Goal: Navigation & Orientation: Find specific page/section

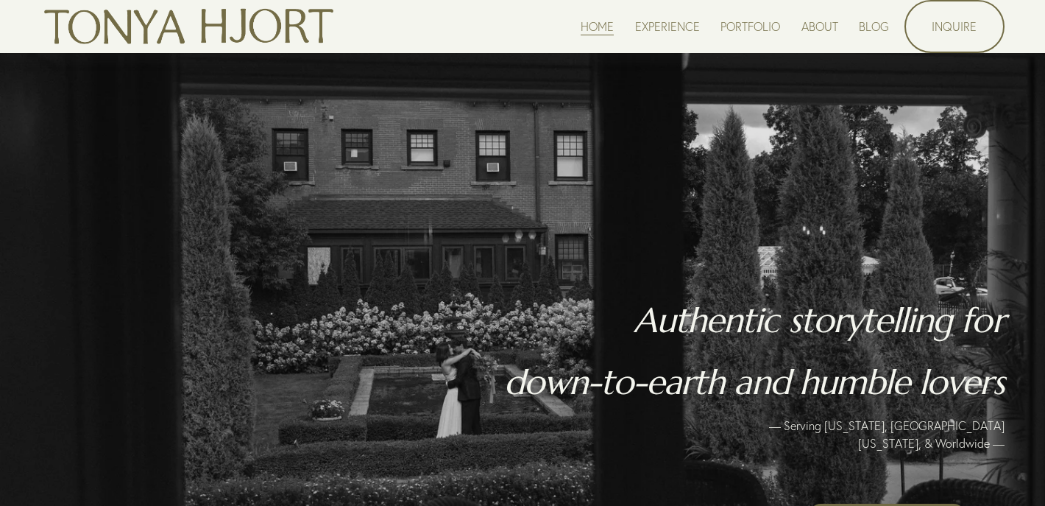
click at [679, 25] on link "EXPERIENCE" at bounding box center [667, 26] width 65 height 20
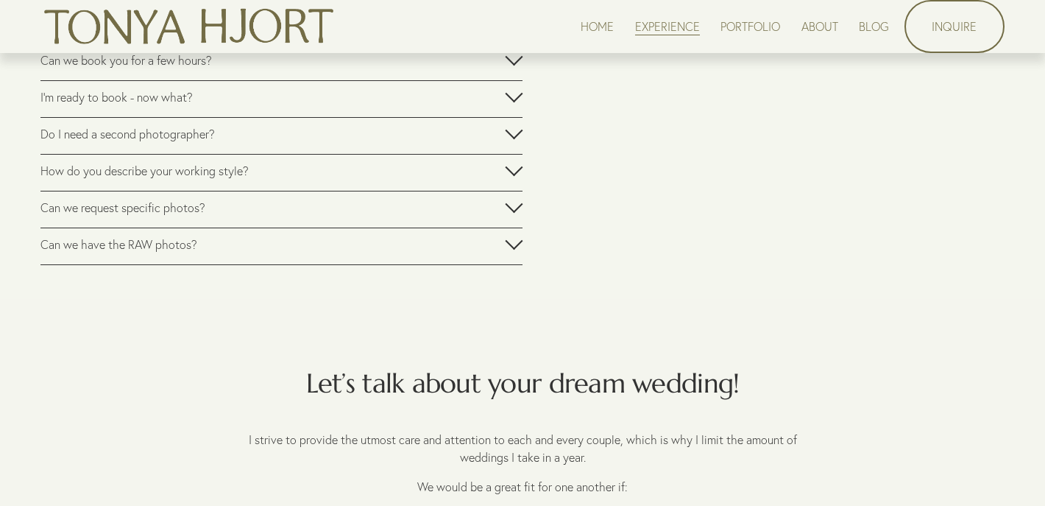
scroll to position [2589, 0]
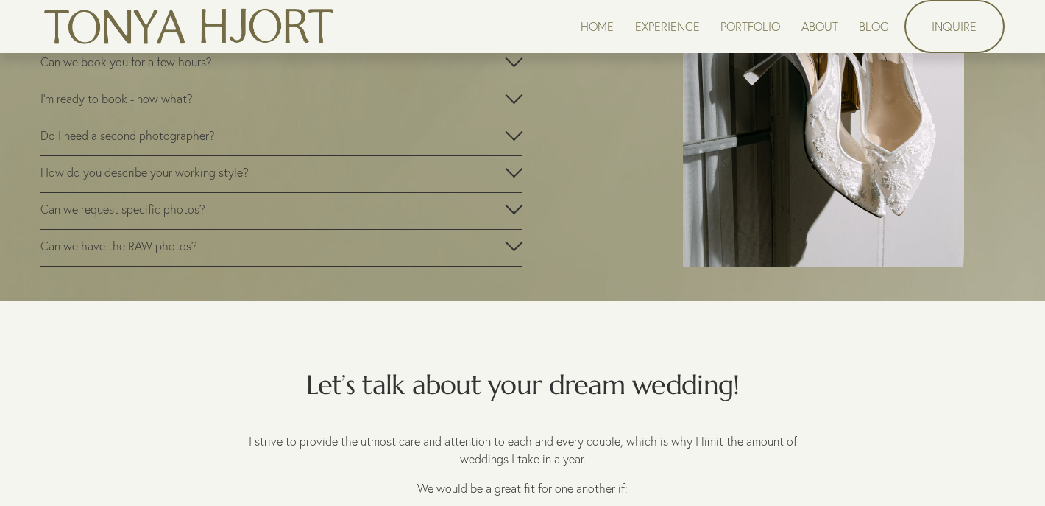
click at [602, 26] on link "HOME" at bounding box center [597, 26] width 33 height 20
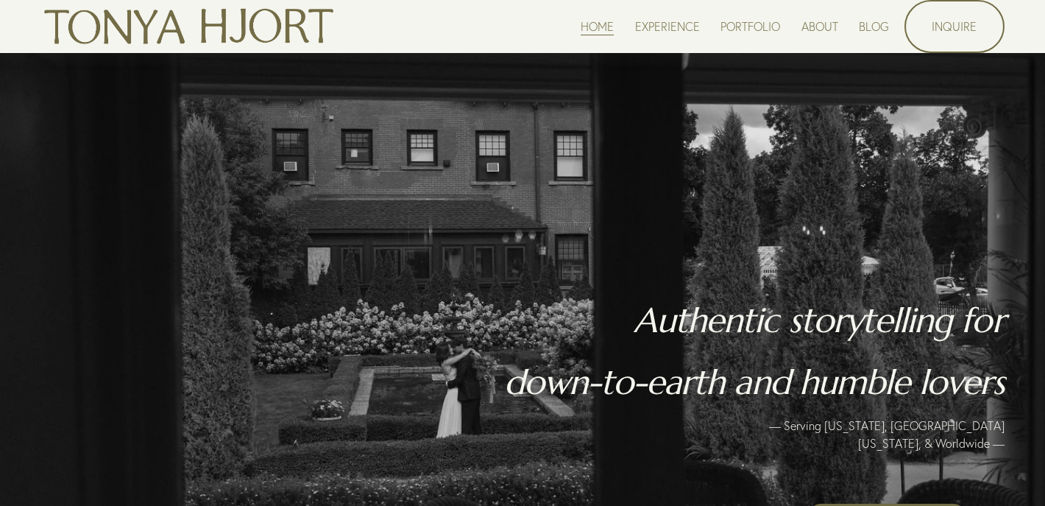
click at [668, 29] on link "EXPERIENCE" at bounding box center [667, 26] width 65 height 20
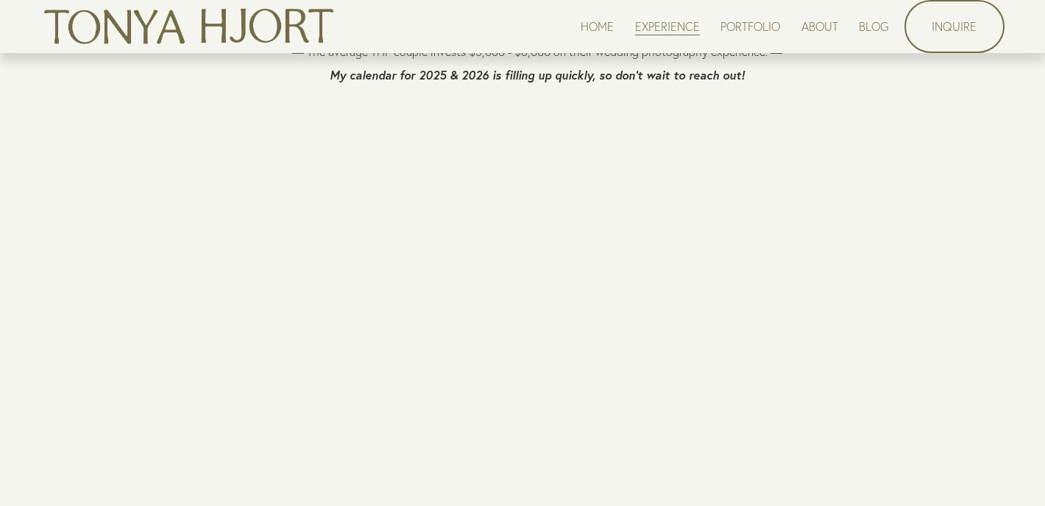
scroll to position [3164, 0]
click at [592, 20] on link "HOME" at bounding box center [597, 26] width 33 height 20
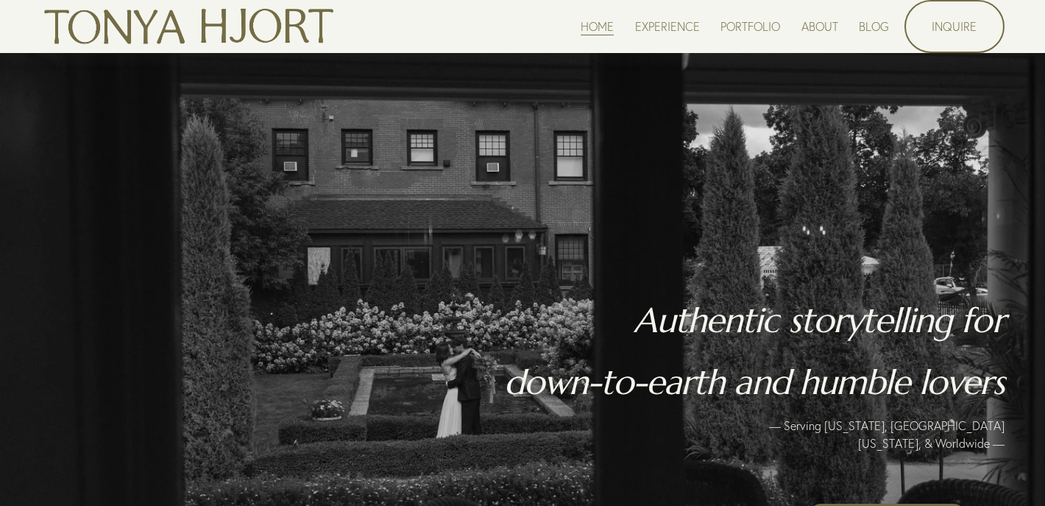
click at [674, 32] on link "EXPERIENCE" at bounding box center [667, 26] width 65 height 20
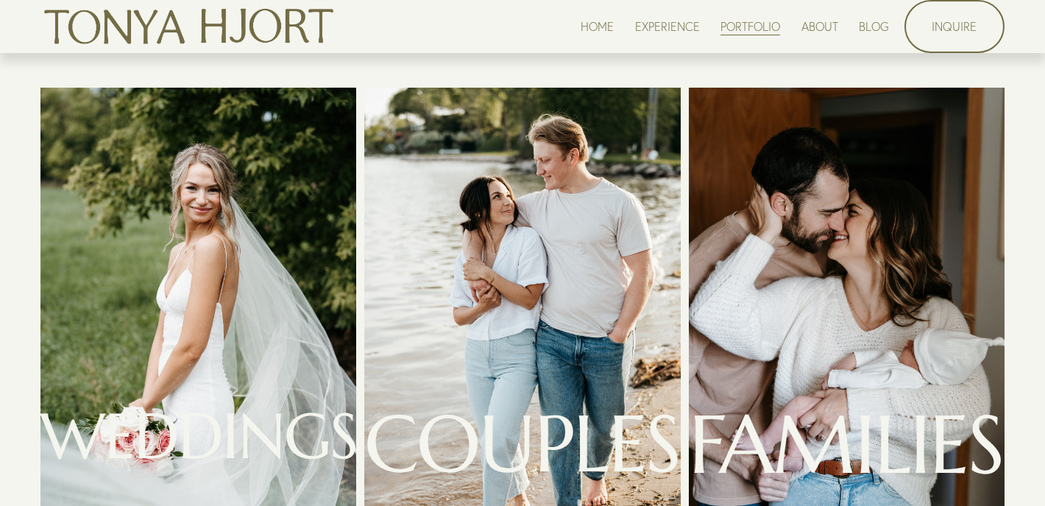
click at [600, 26] on link "HOME" at bounding box center [597, 26] width 33 height 20
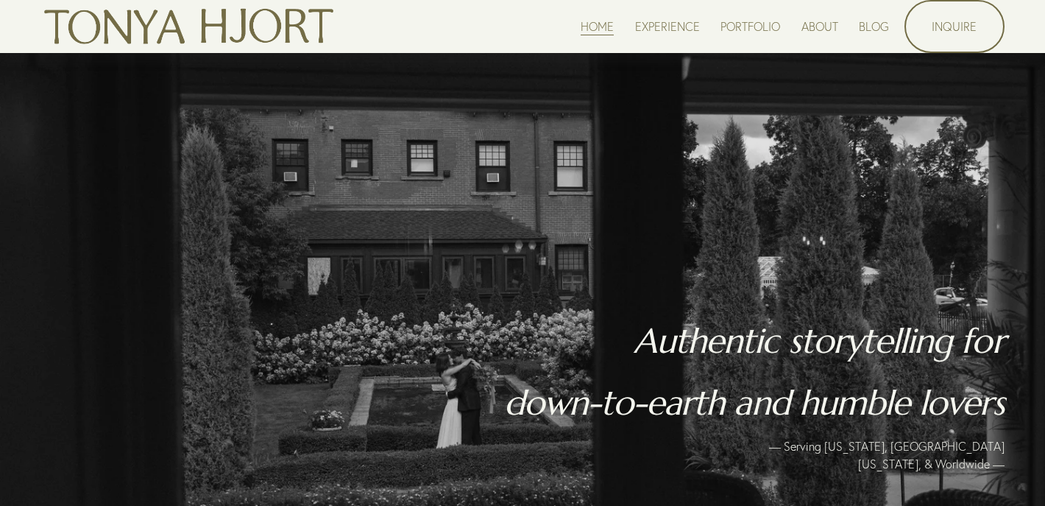
click at [672, 27] on link "EXPERIENCE" at bounding box center [667, 26] width 65 height 20
